Goal: Navigation & Orientation: Find specific page/section

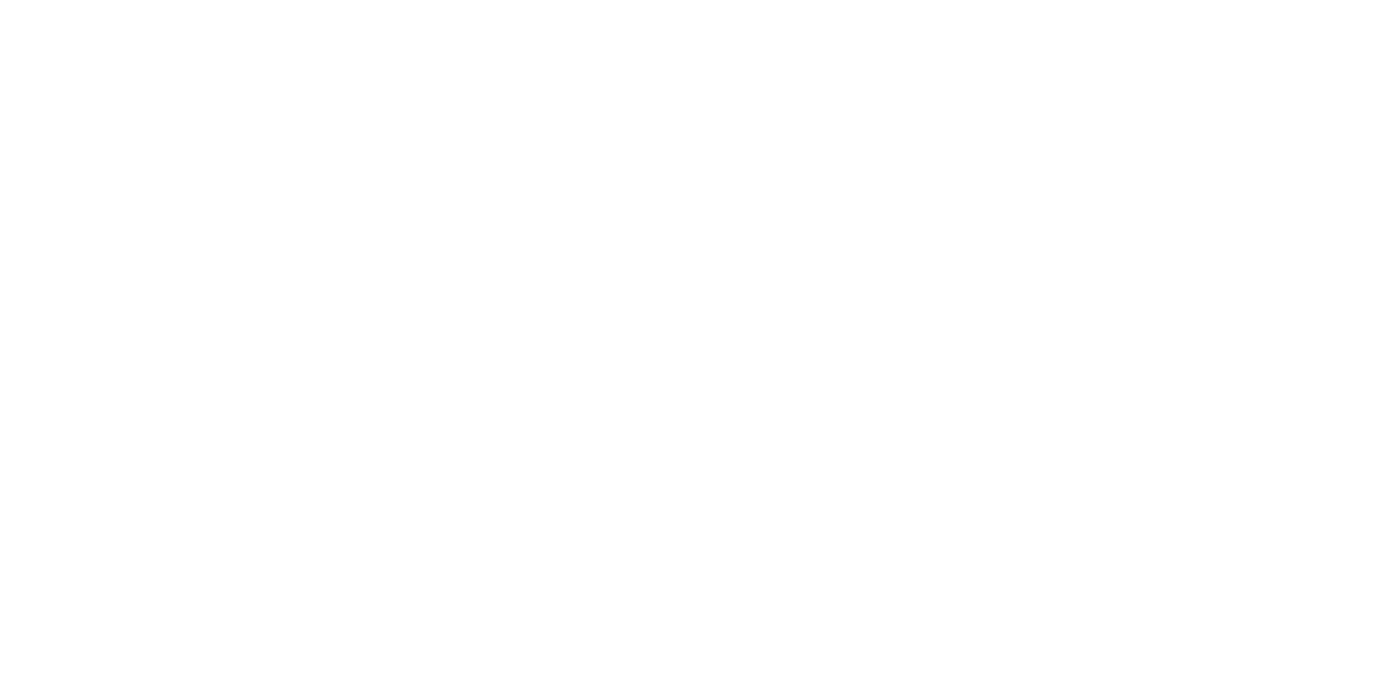
select select "*"
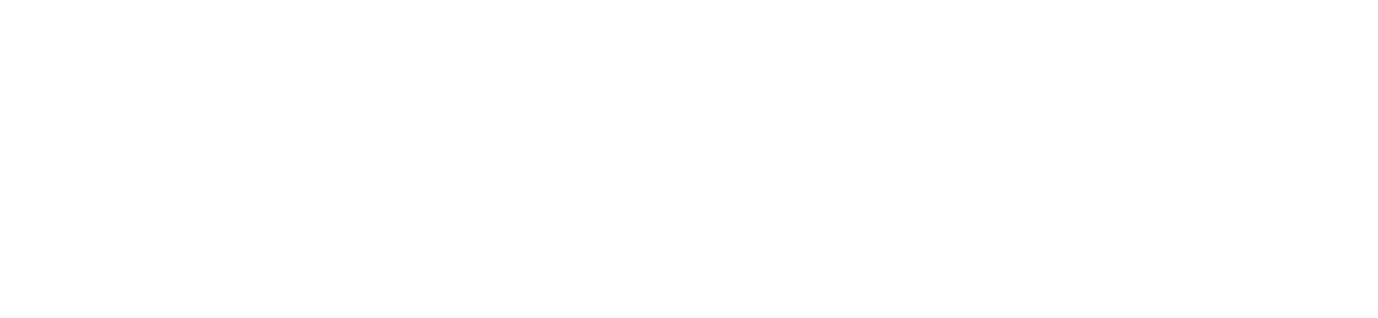
select select "*"
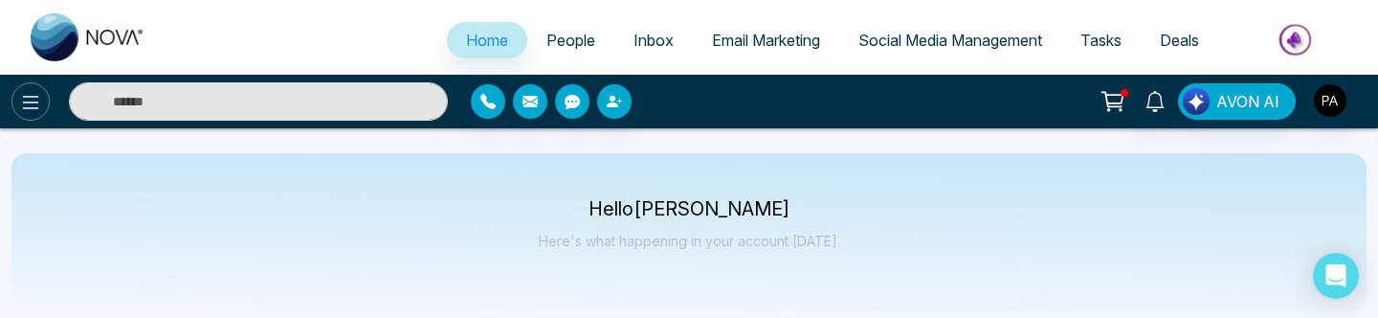
click at [27, 110] on icon at bounding box center [30, 102] width 23 height 23
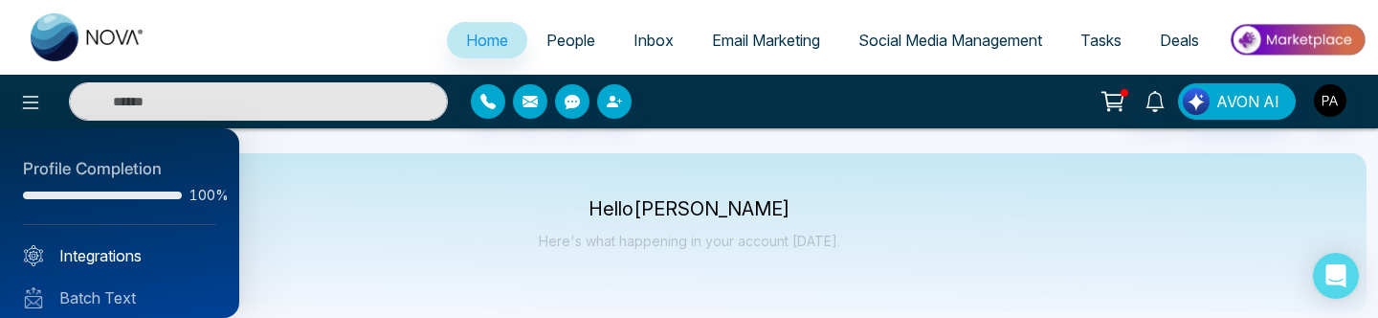
click at [132, 256] on link "Integrations" at bounding box center [119, 255] width 193 height 23
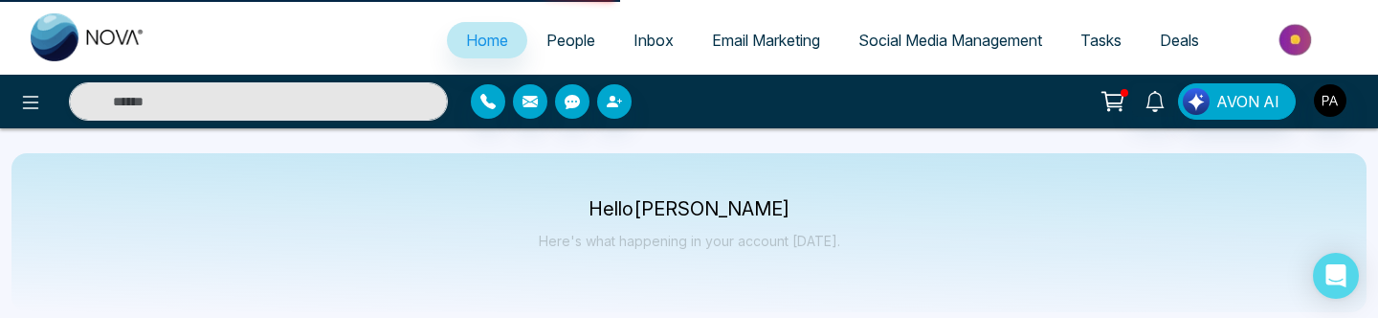
click at [1114, 153] on div "Hello [PERSON_NAME] Here's what happening in your account [DATE]." at bounding box center [688, 232] width 1355 height 159
